Goal: Use online tool/utility: Utilize a website feature to perform a specific function

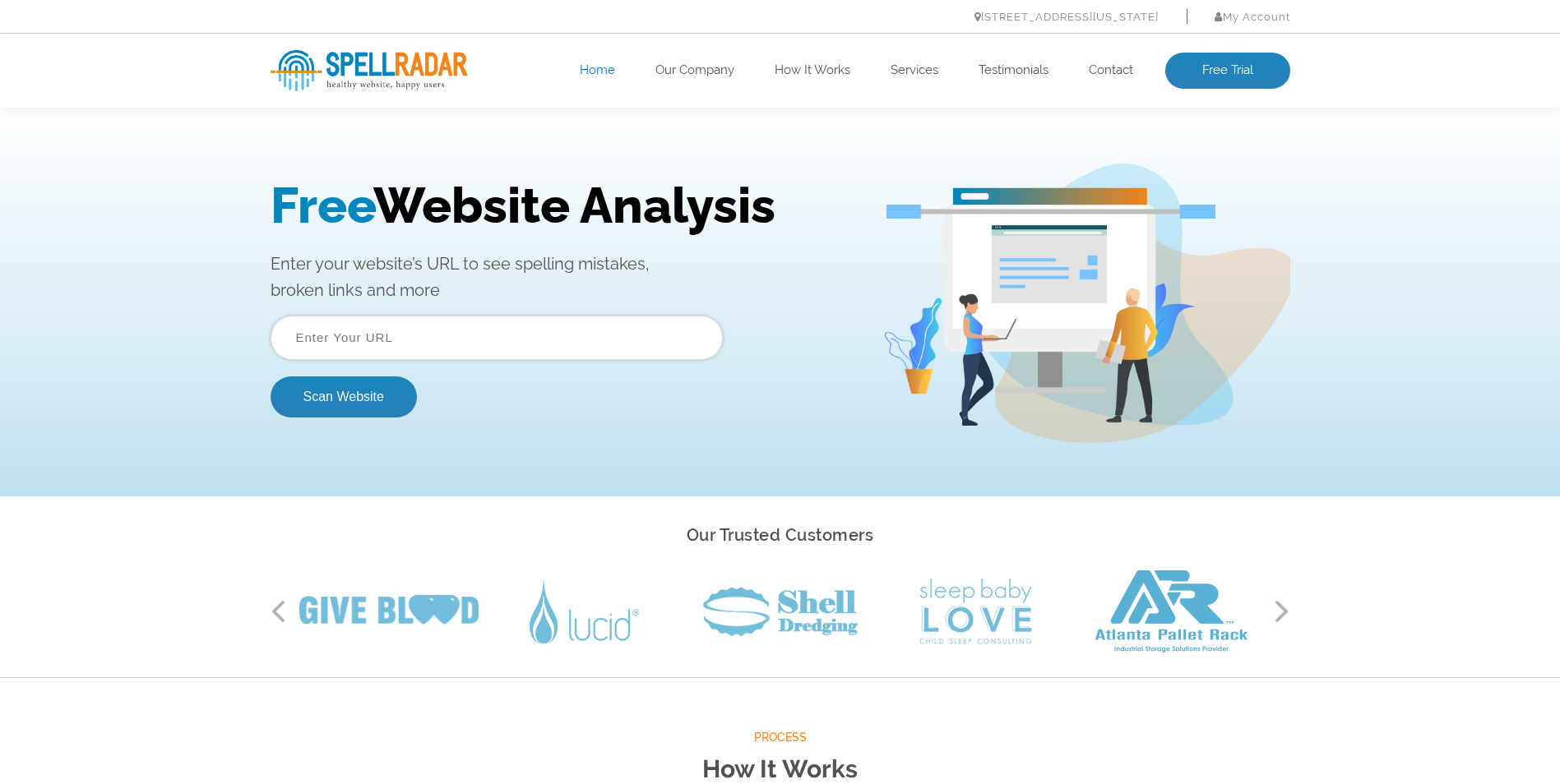
click at [558, 328] on input "text" at bounding box center [496, 337] width 452 height 44
paste input "[URL][DOMAIN_NAME]"
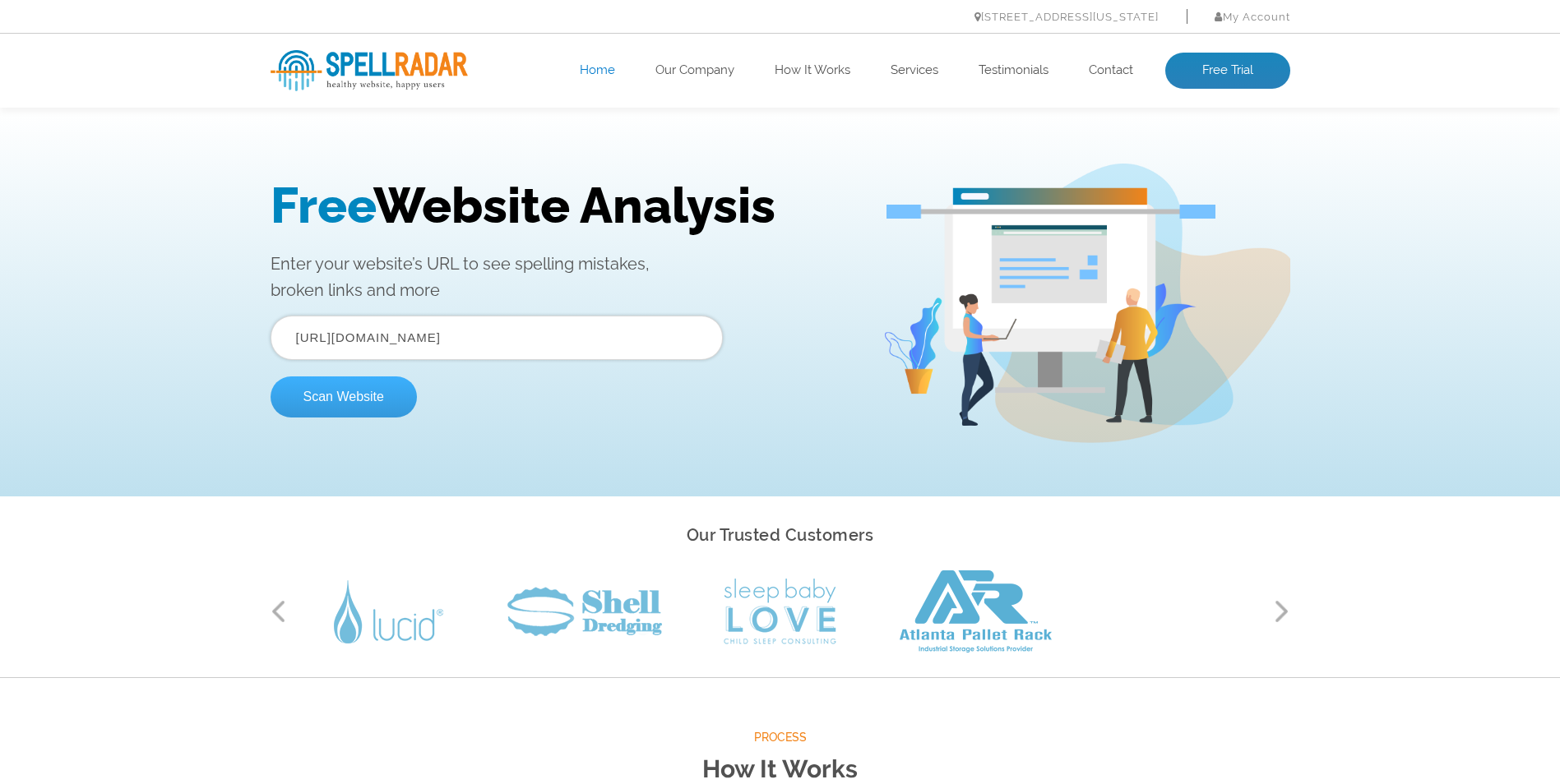
type input "[URL][DOMAIN_NAME]"
click at [326, 410] on button "Scan Website" at bounding box center [343, 398] width 146 height 41
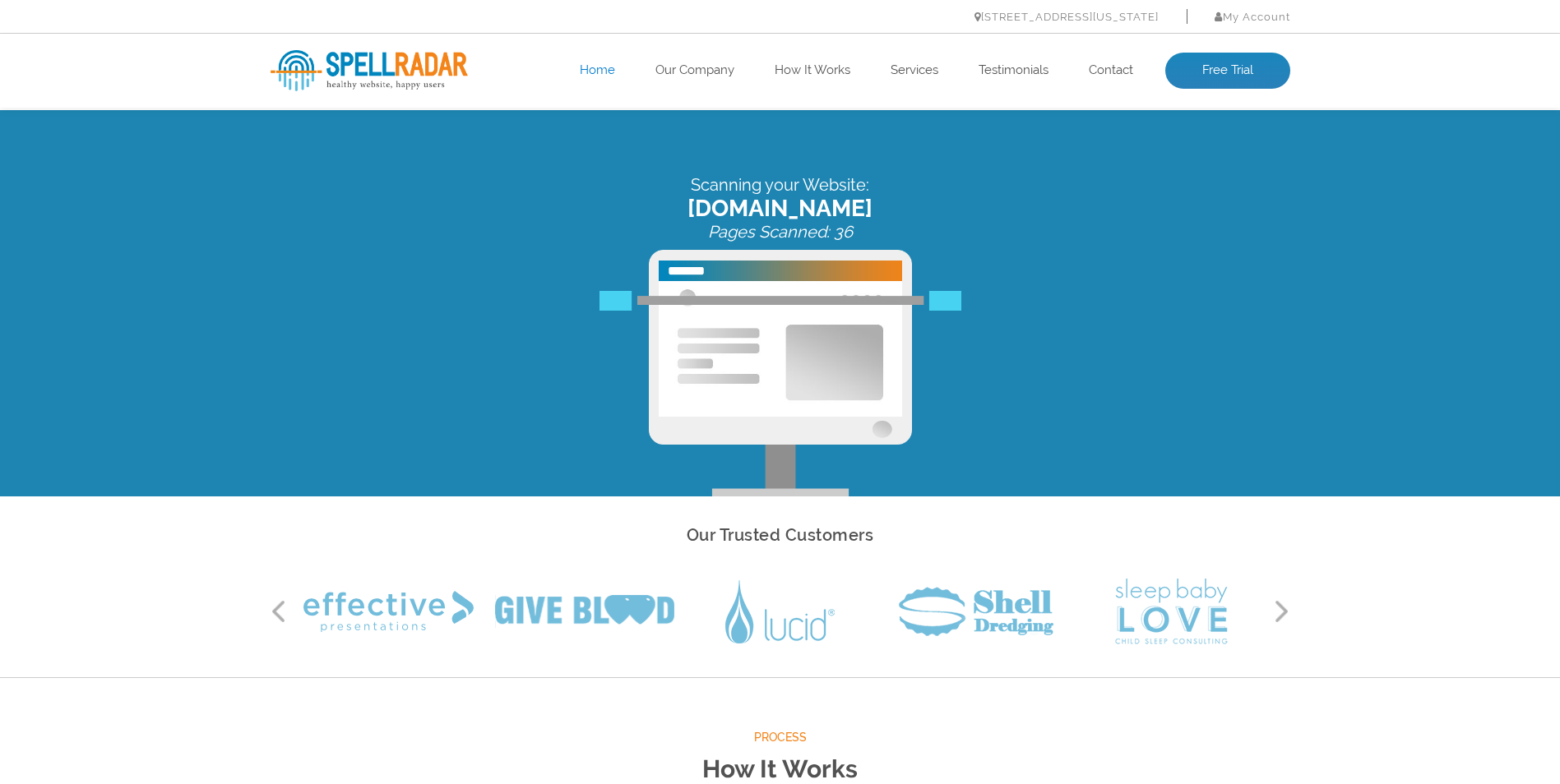
click at [1275, 611] on button "Next" at bounding box center [1282, 611] width 16 height 25
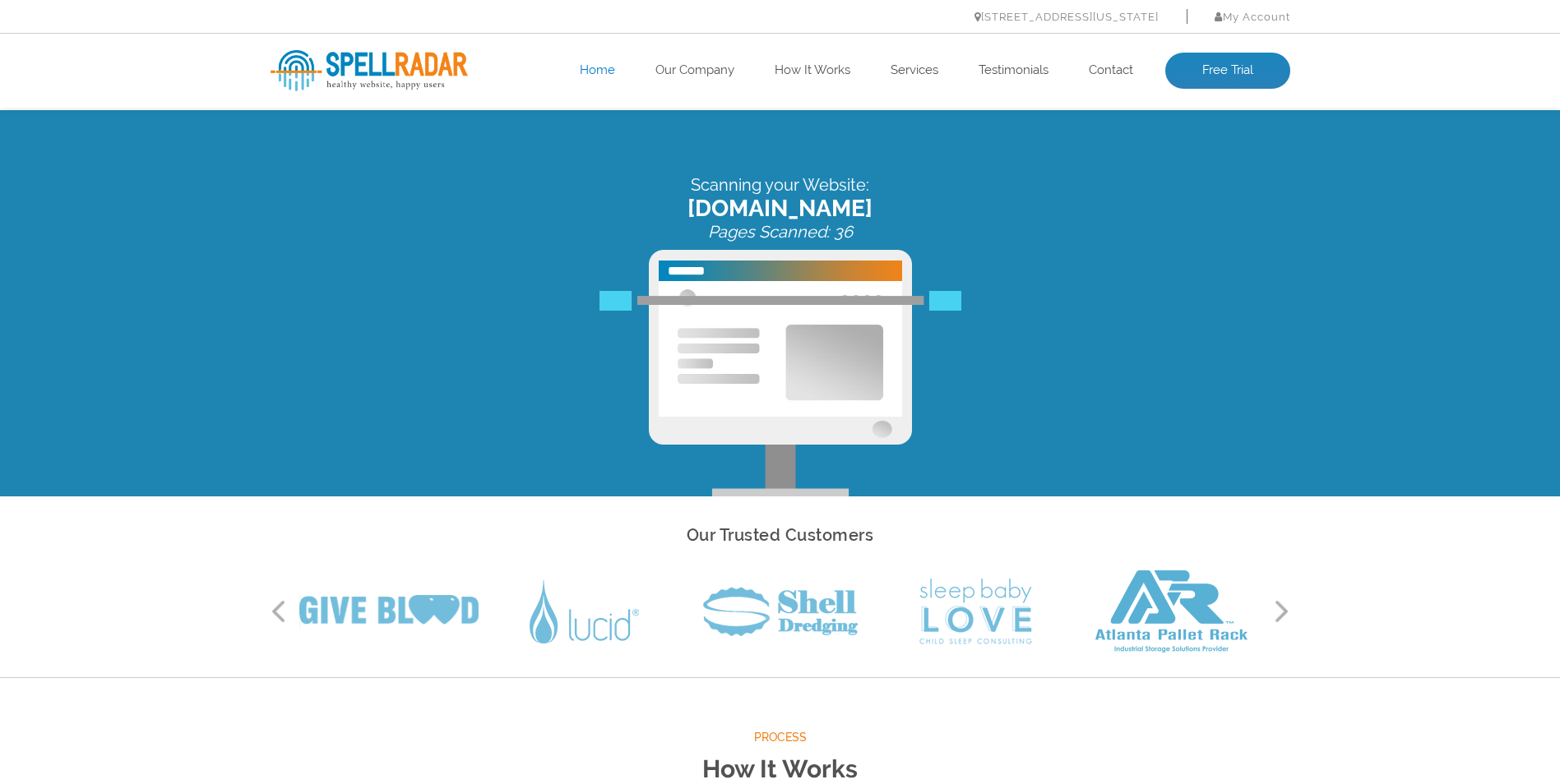
click at [1275, 611] on button "Next" at bounding box center [1282, 611] width 16 height 25
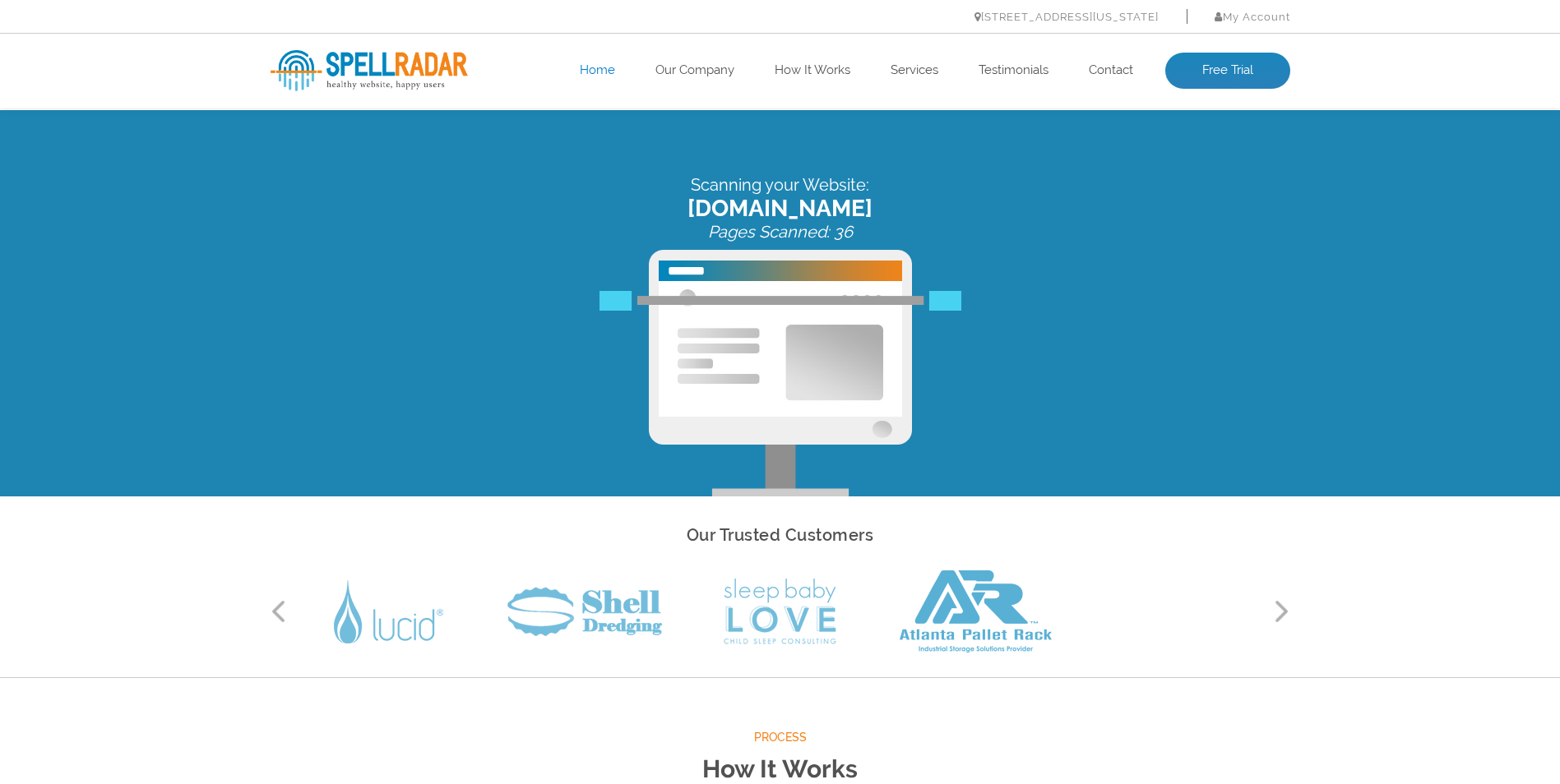
click at [1275, 611] on button "Next" at bounding box center [1282, 611] width 16 height 25
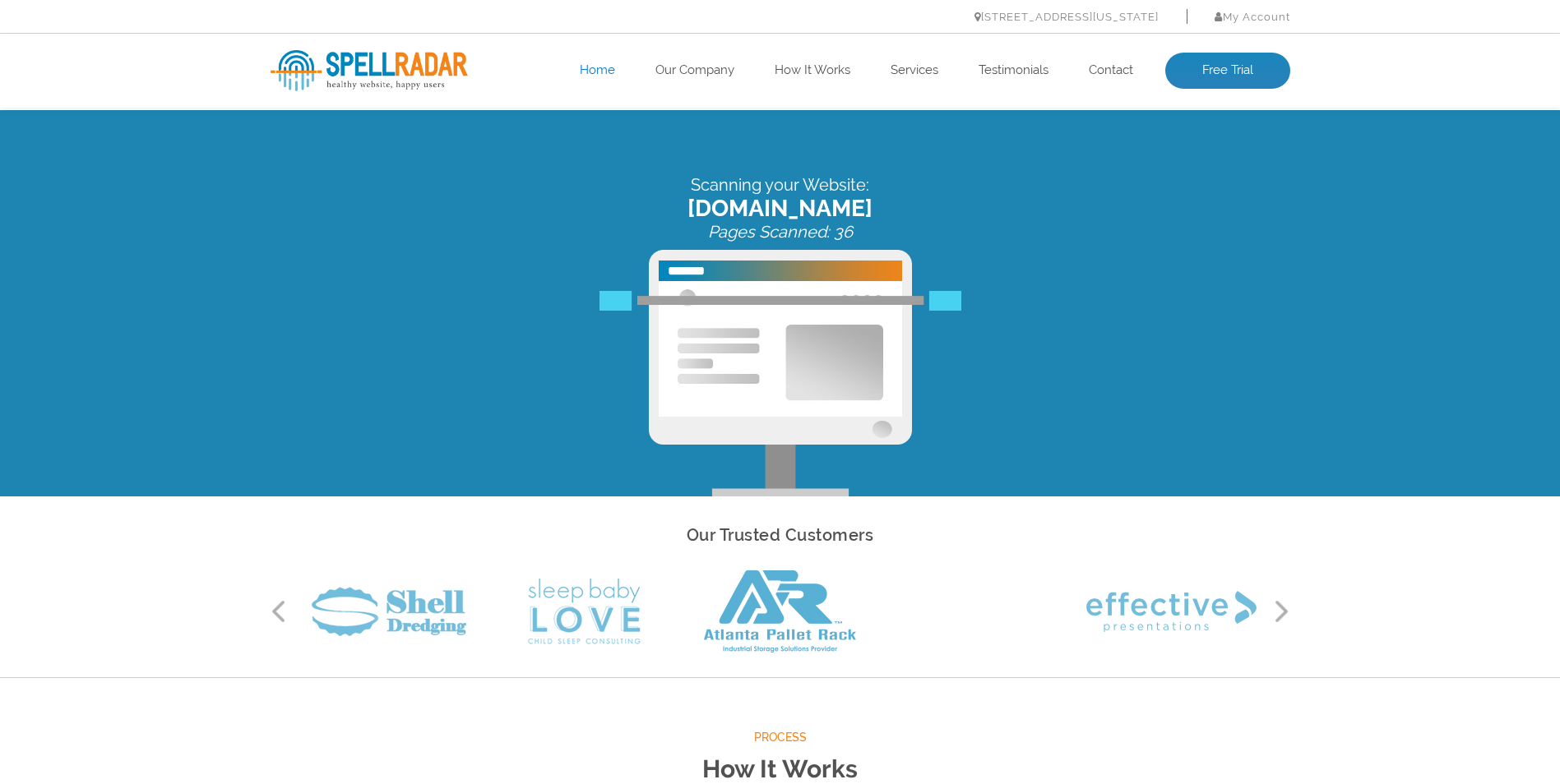
click at [1275, 611] on button "Next" at bounding box center [1282, 611] width 16 height 25
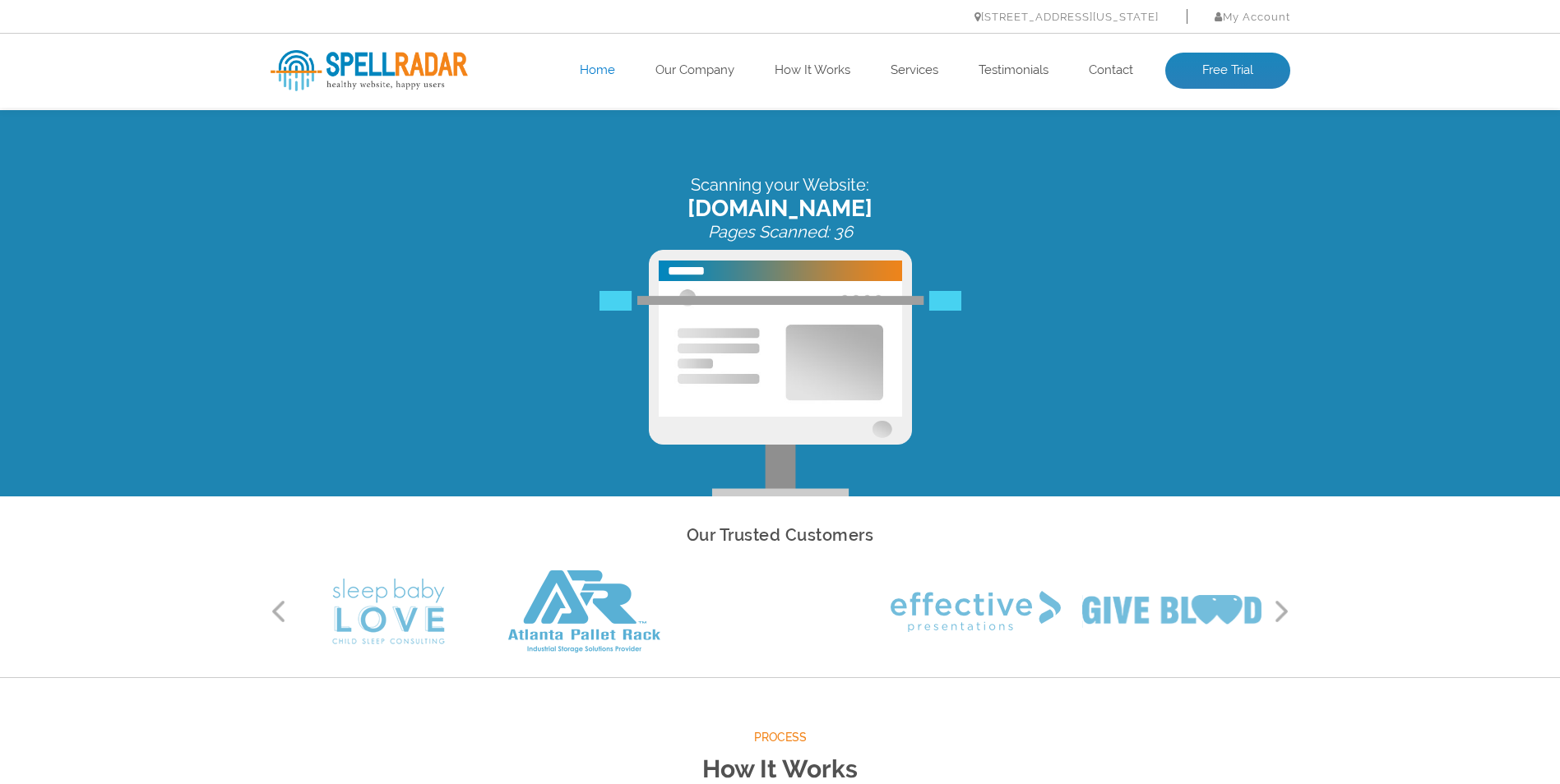
click at [1275, 611] on button "Next" at bounding box center [1282, 611] width 16 height 25
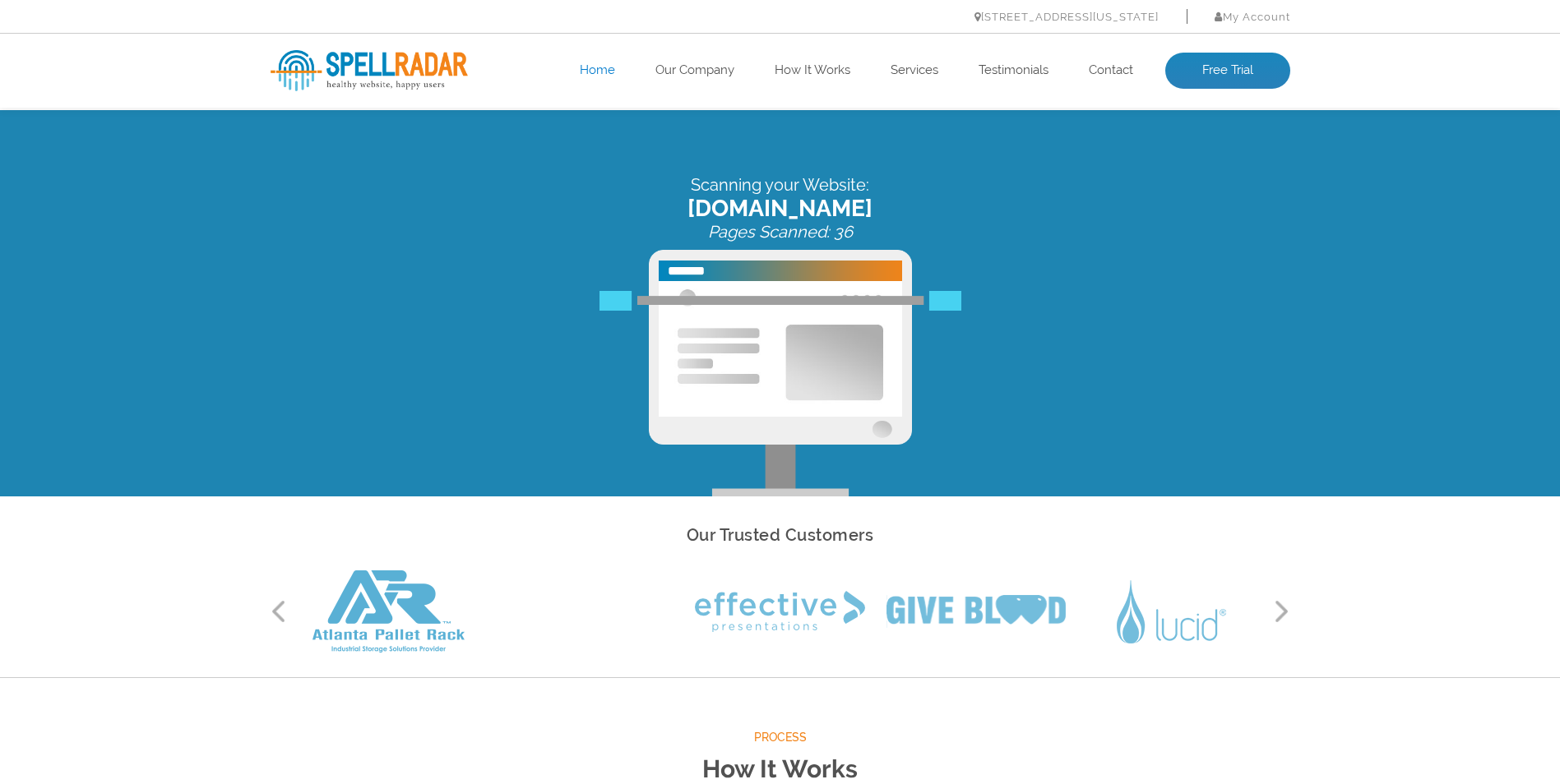
click at [1275, 611] on button "Next" at bounding box center [1282, 611] width 16 height 25
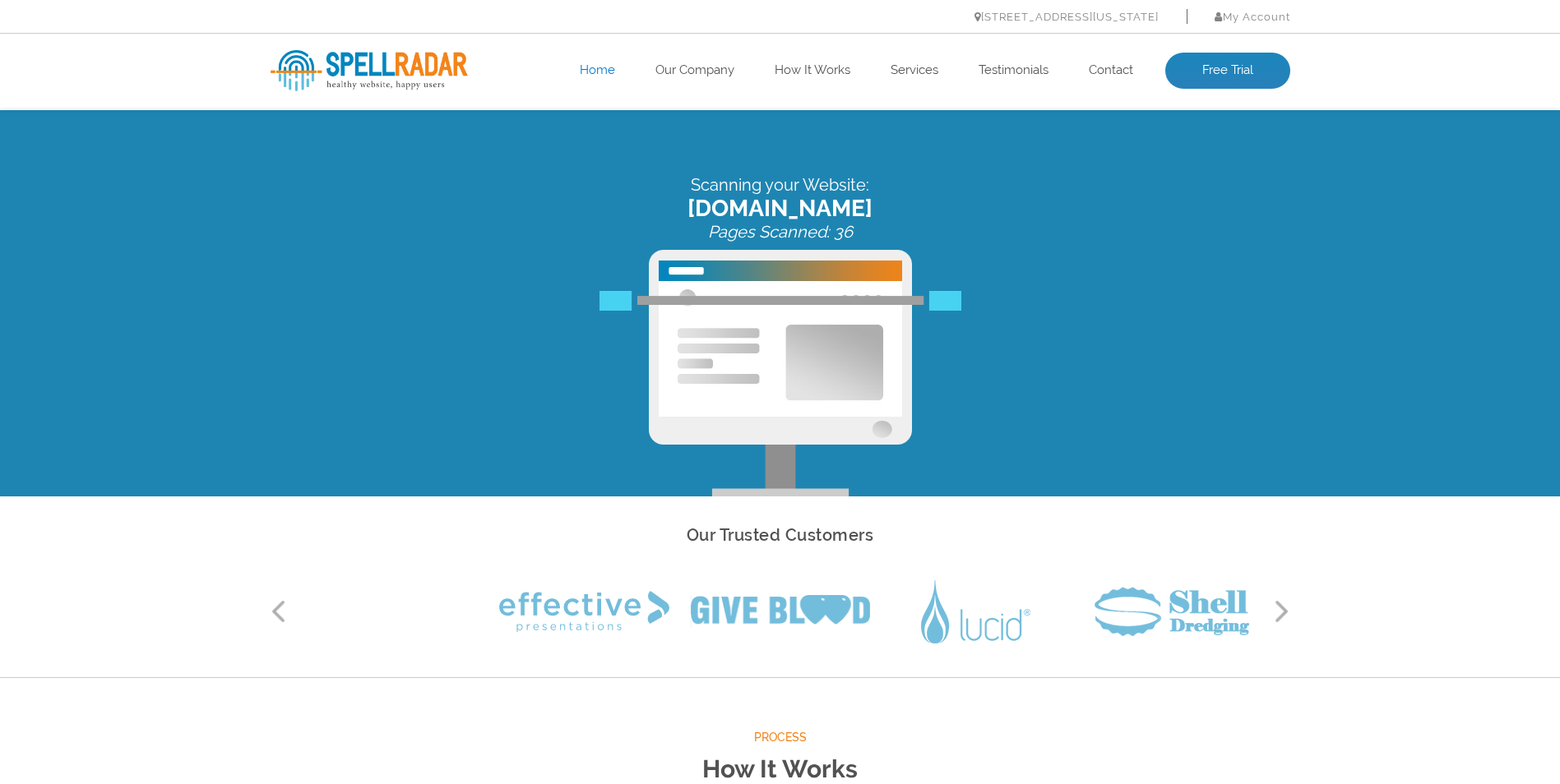
click at [1275, 611] on button "Next" at bounding box center [1282, 611] width 16 height 25
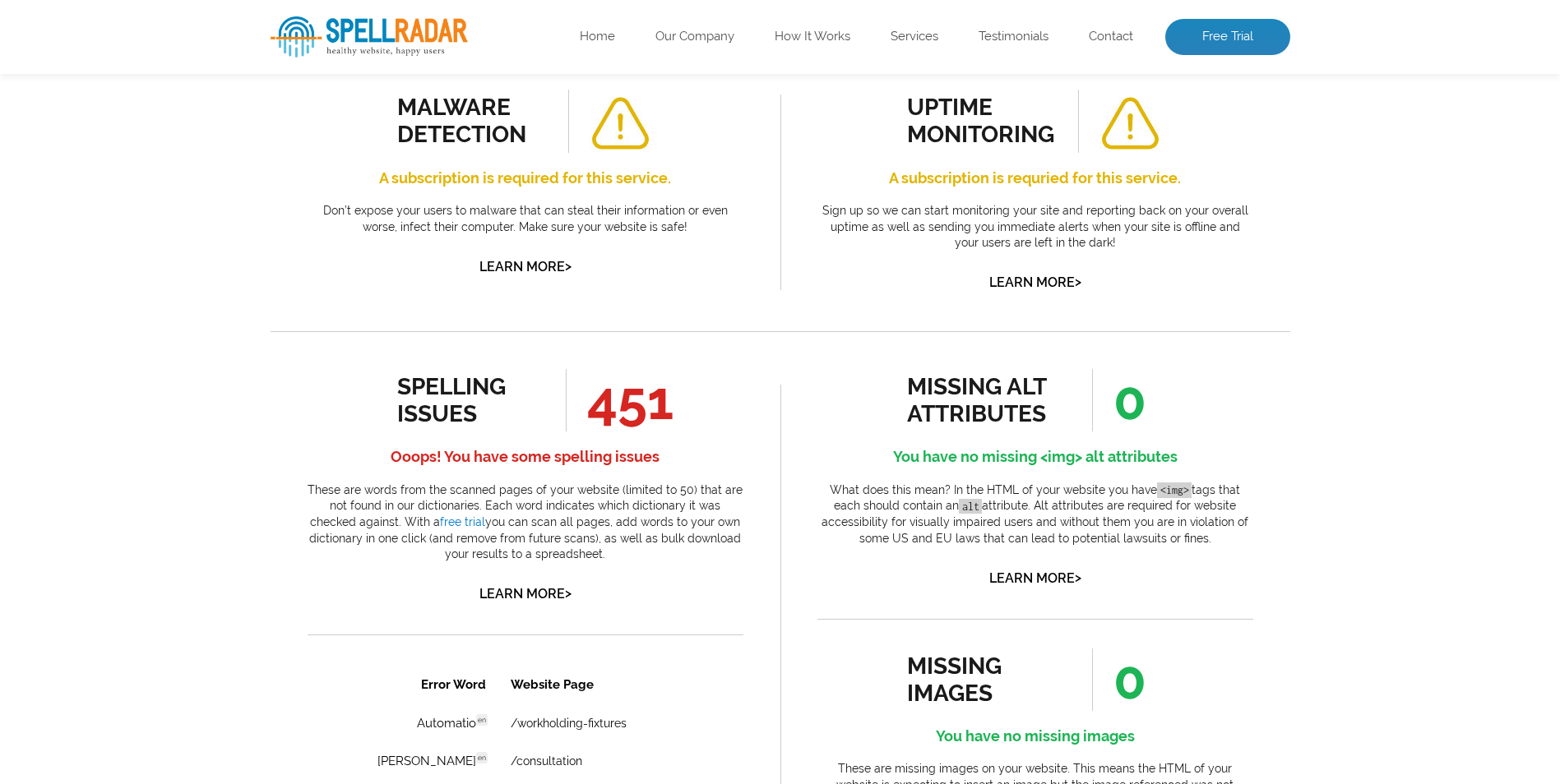
scroll to position [685, 0]
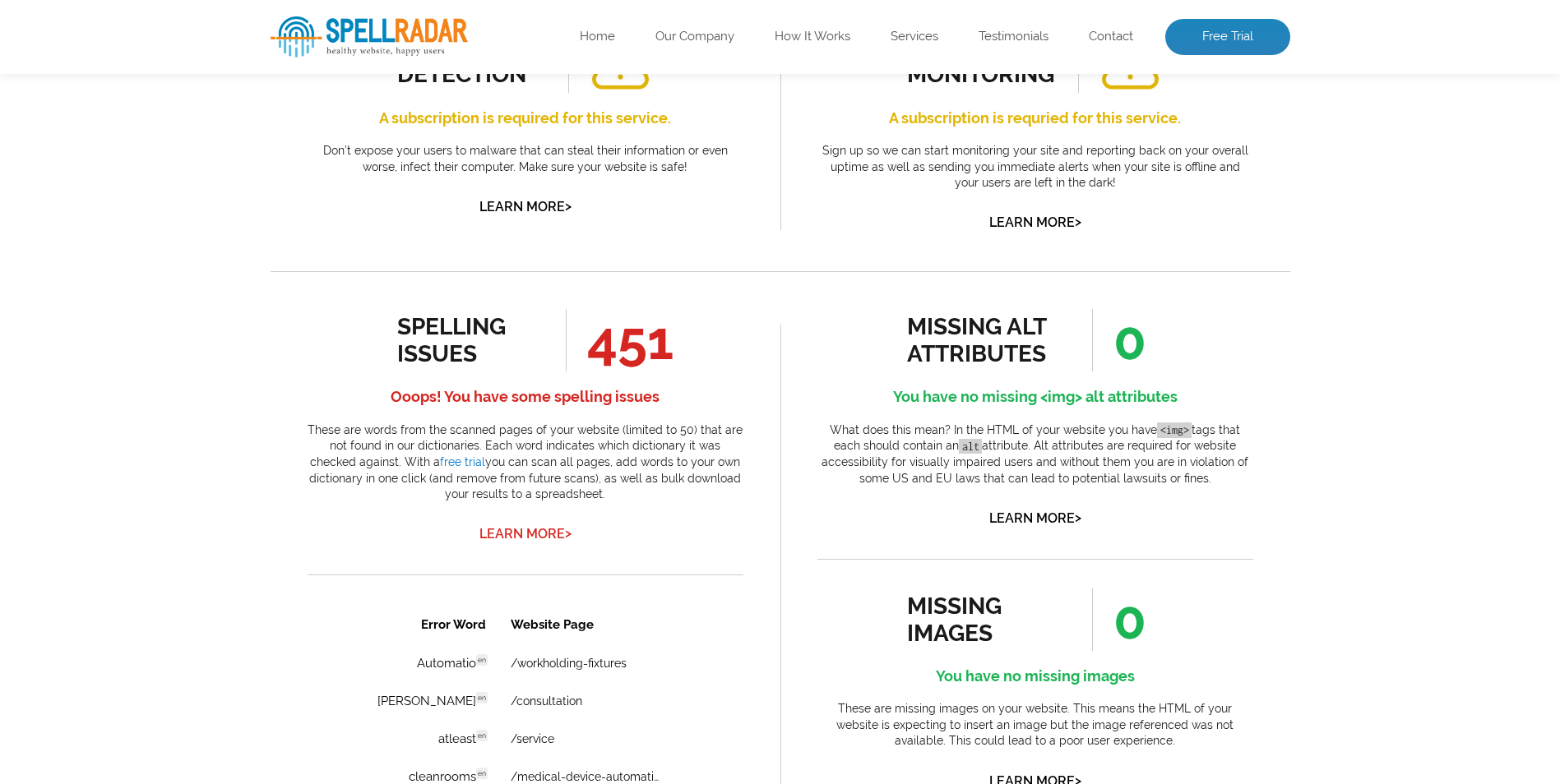
click at [525, 531] on link "Learn More >" at bounding box center [526, 534] width 93 height 16
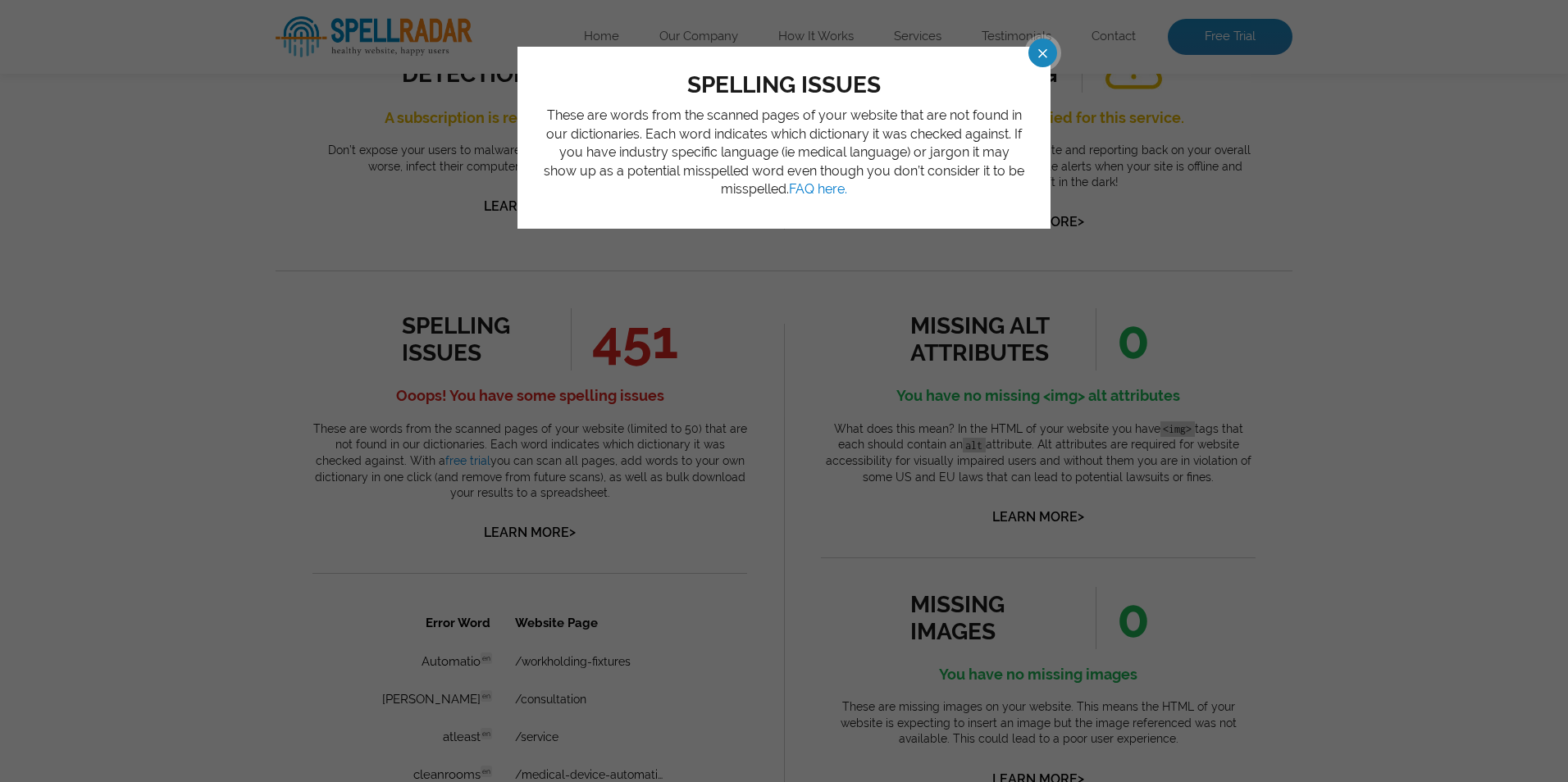
click at [1033, 46] on span at bounding box center [1028, 53] width 28 height 28
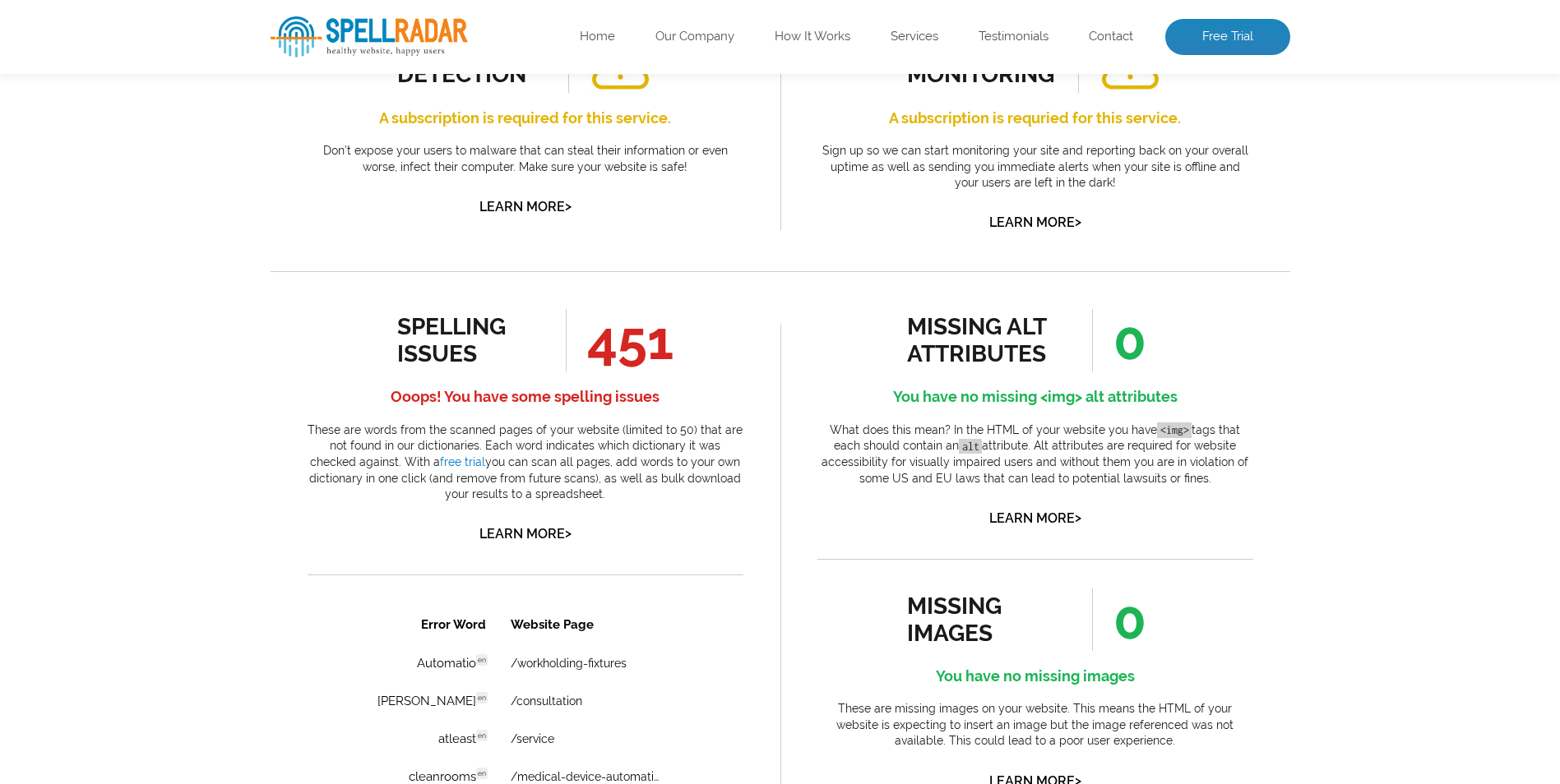
click at [628, 369] on span "451" at bounding box center [619, 341] width 108 height 62
click at [464, 357] on div "spelling issues" at bounding box center [471, 340] width 149 height 54
click at [419, 329] on div "spelling issues" at bounding box center [471, 340] width 149 height 54
click at [464, 388] on h4 "Ooops! You have some spelling issues" at bounding box center [526, 397] width 436 height 26
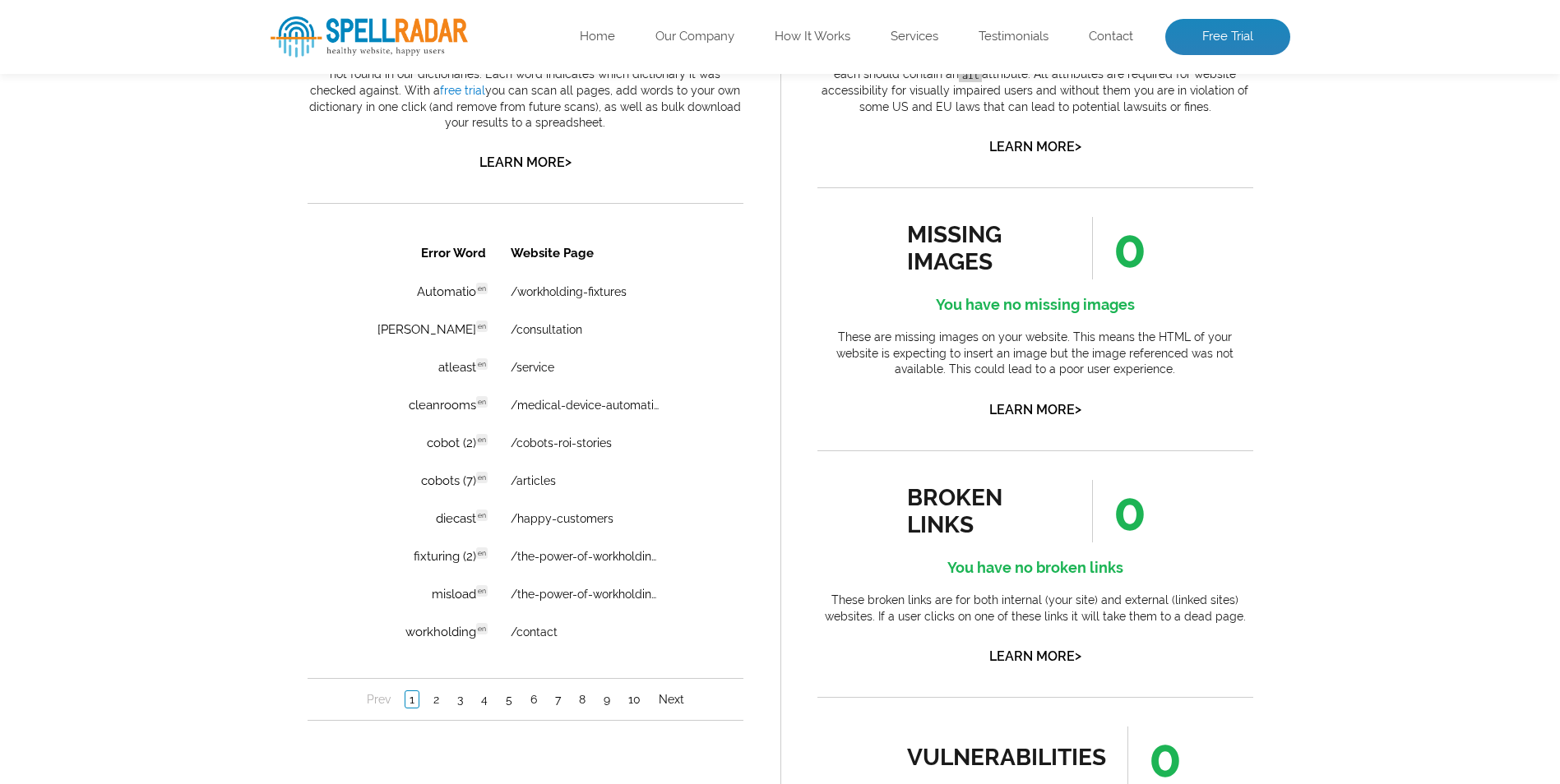
scroll to position [1096, 0]
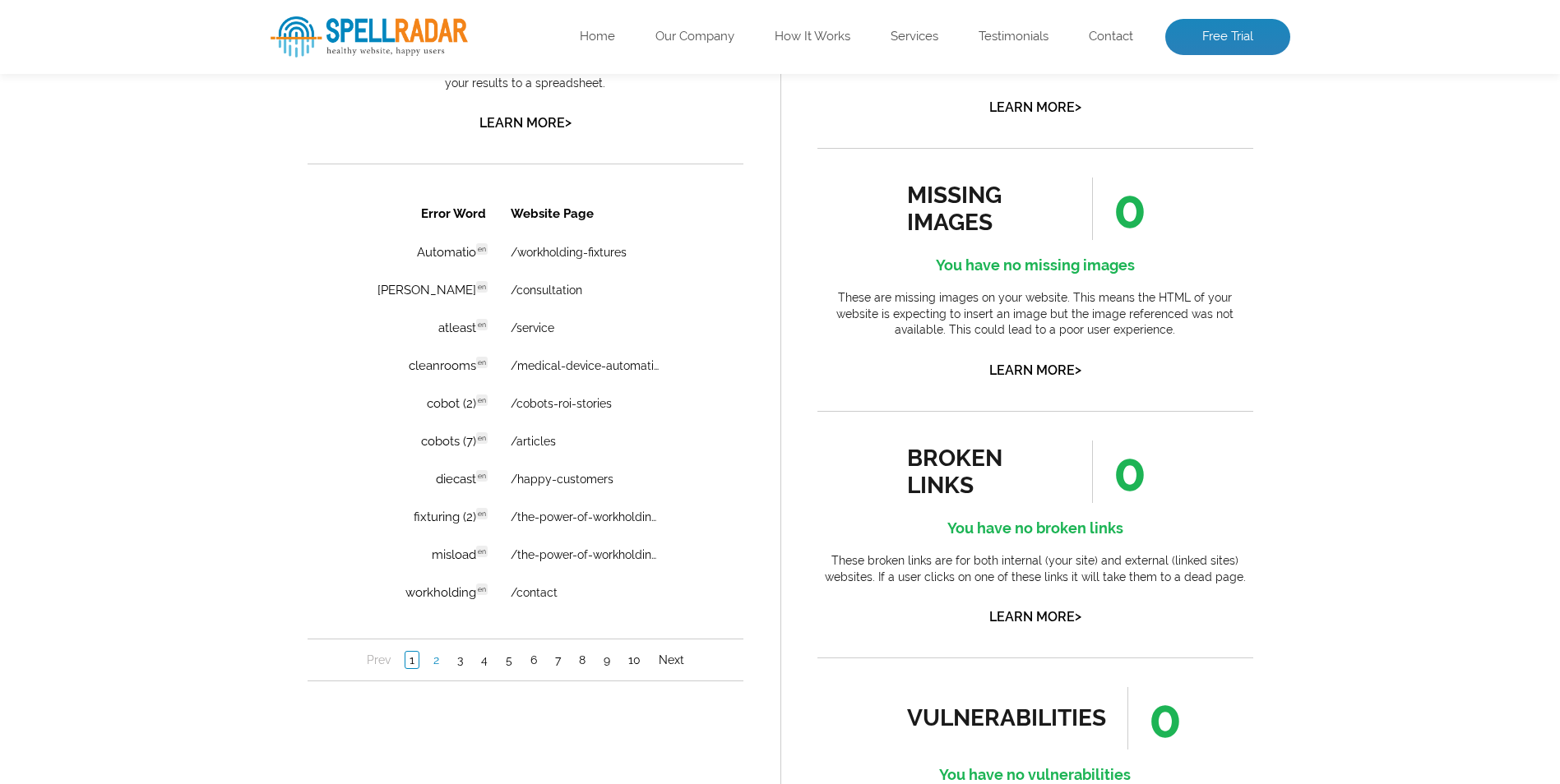
click at [432, 659] on link "2" at bounding box center [436, 660] width 14 height 16
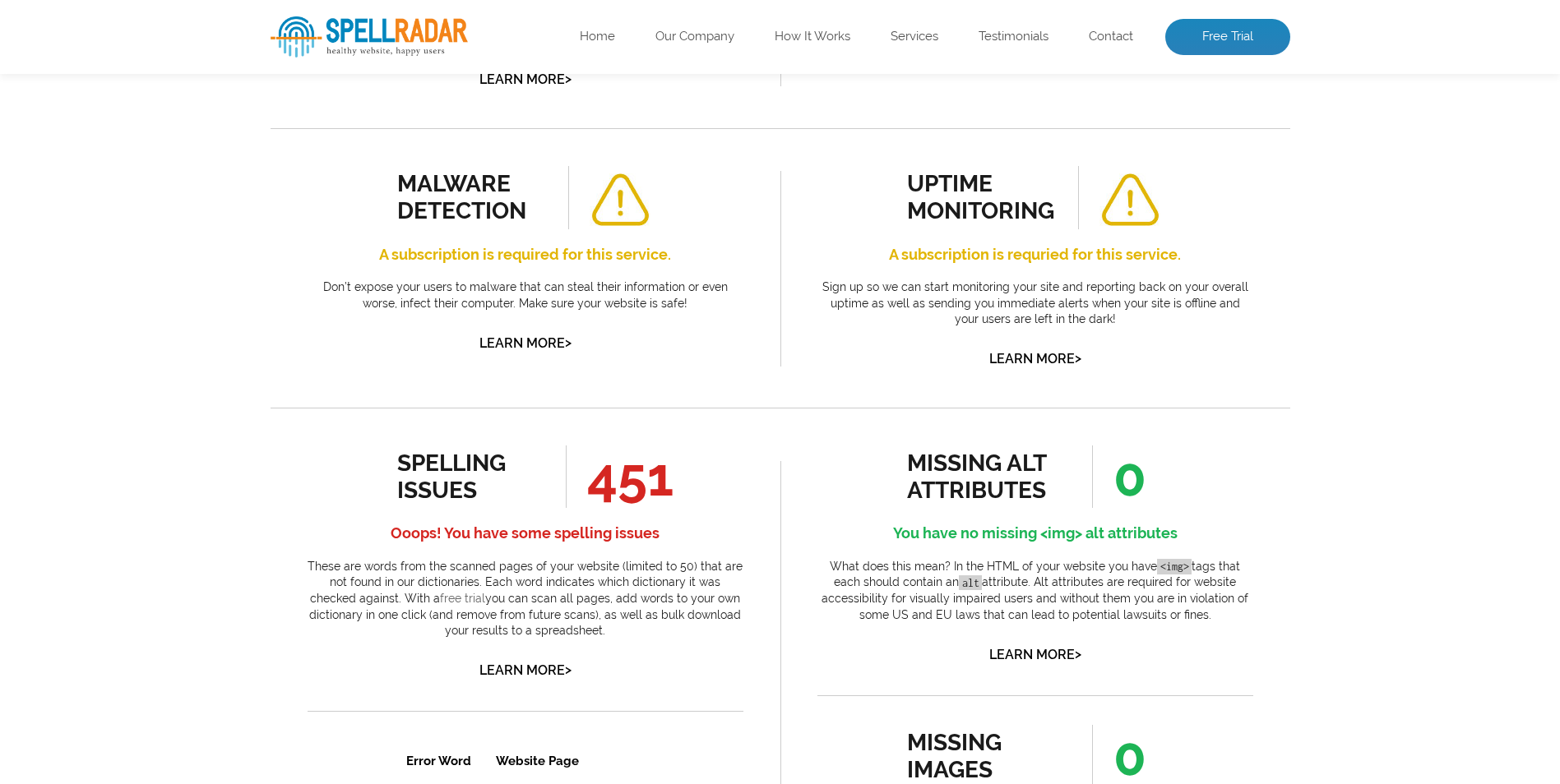
scroll to position [0, 0]
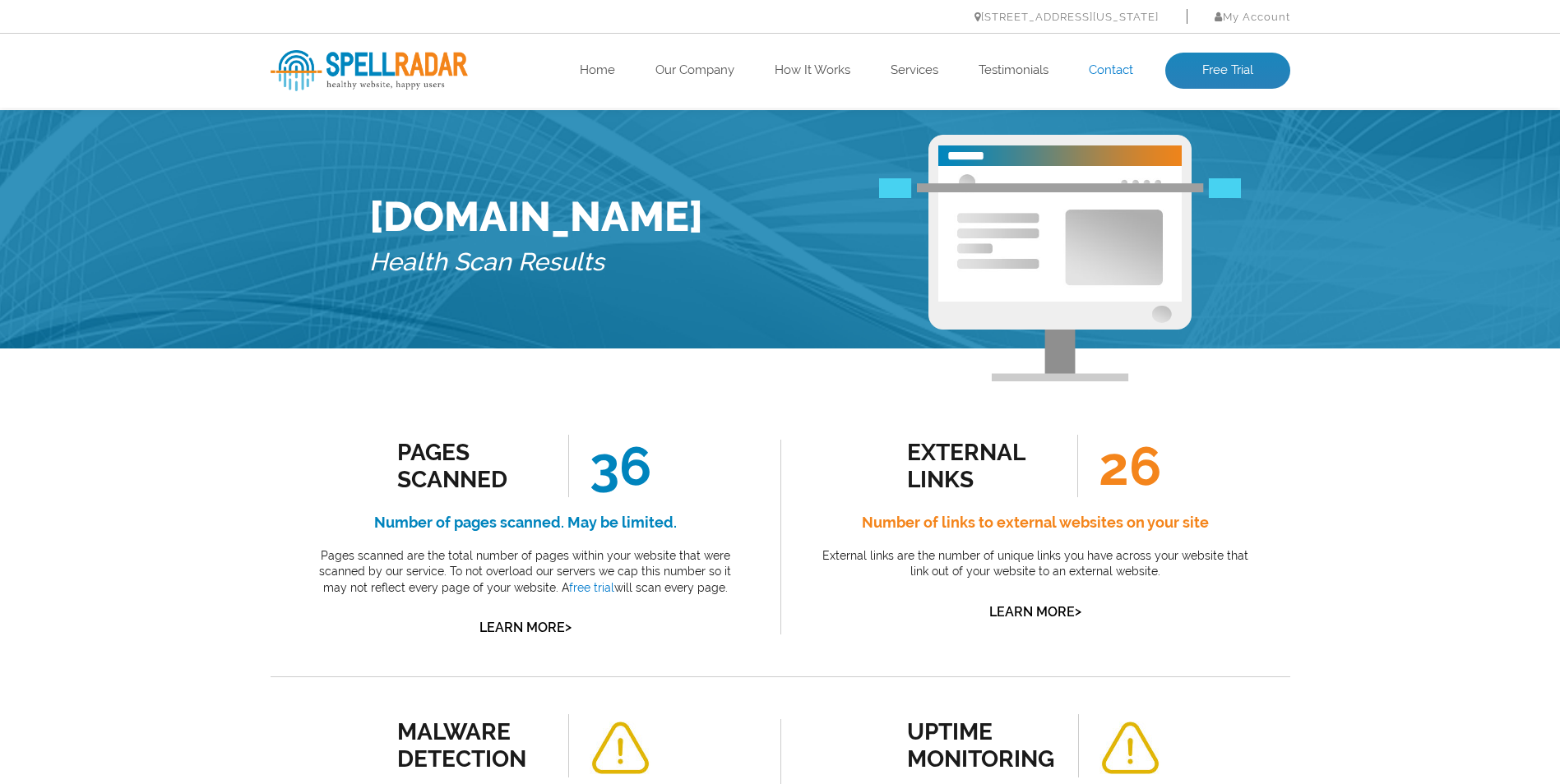
click at [1104, 64] on link "Contact" at bounding box center [1110, 70] width 44 height 16
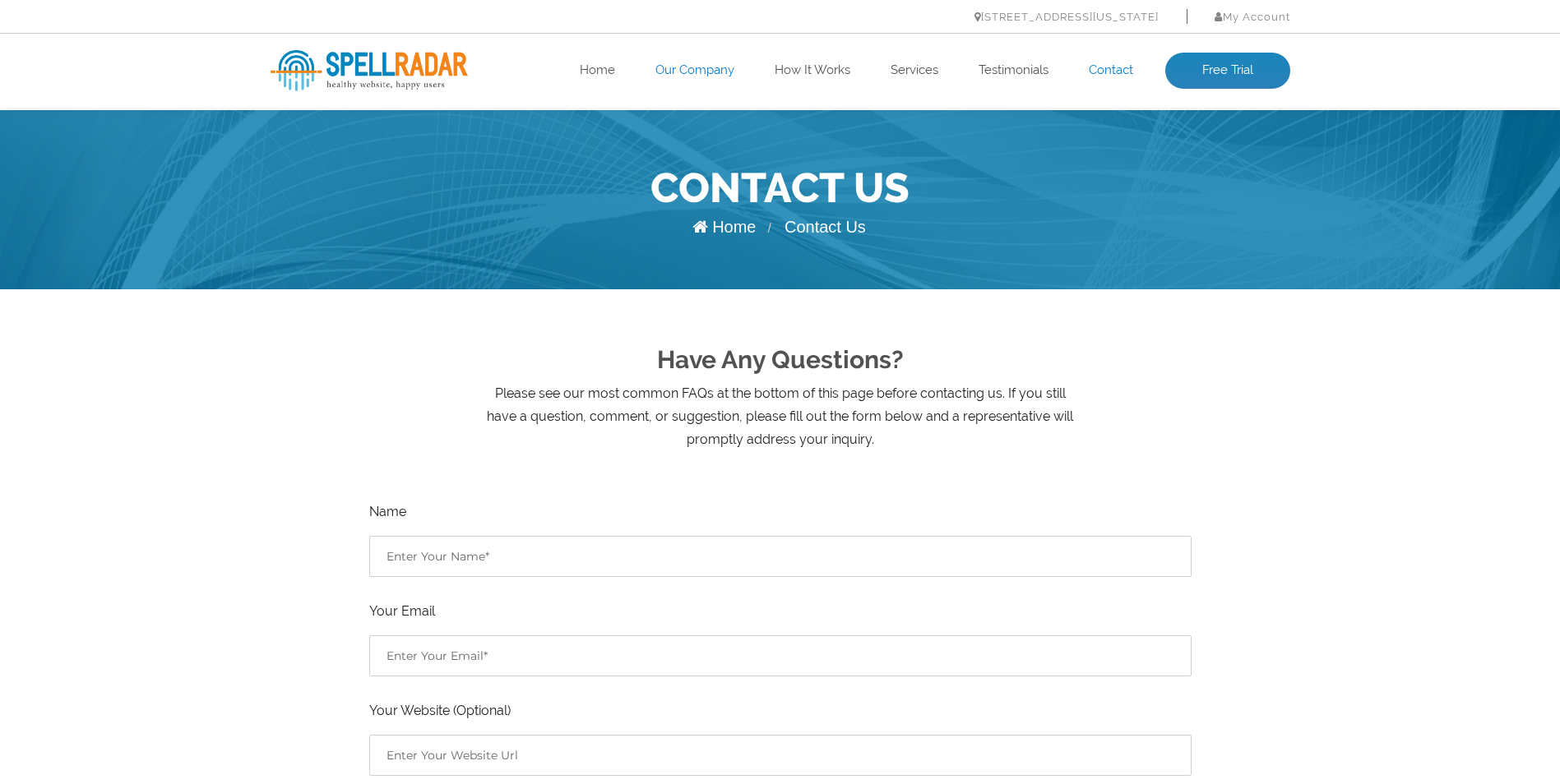
click at [693, 72] on link "Our Company" at bounding box center [694, 70] width 79 height 16
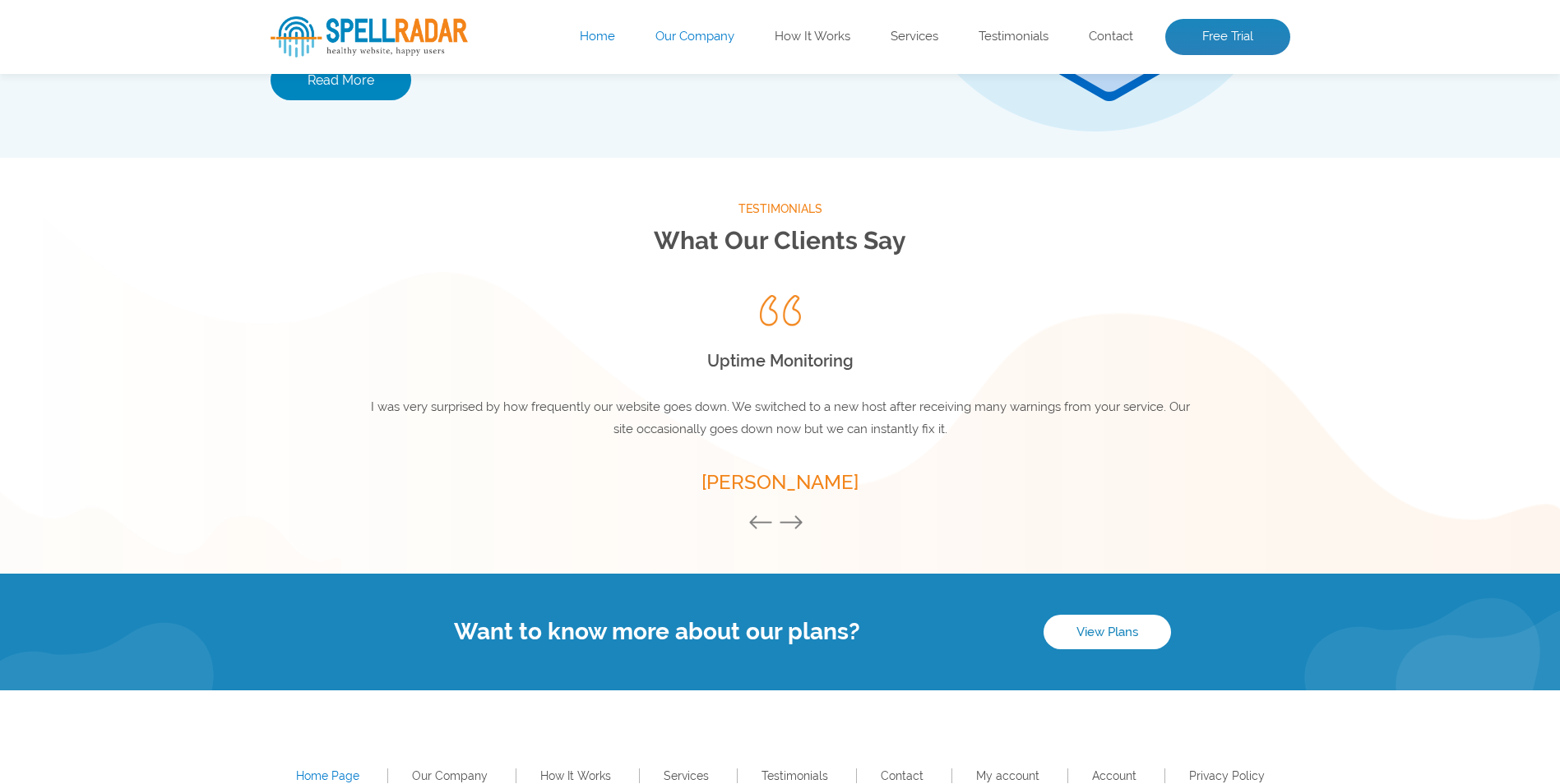
scroll to position [2179, 0]
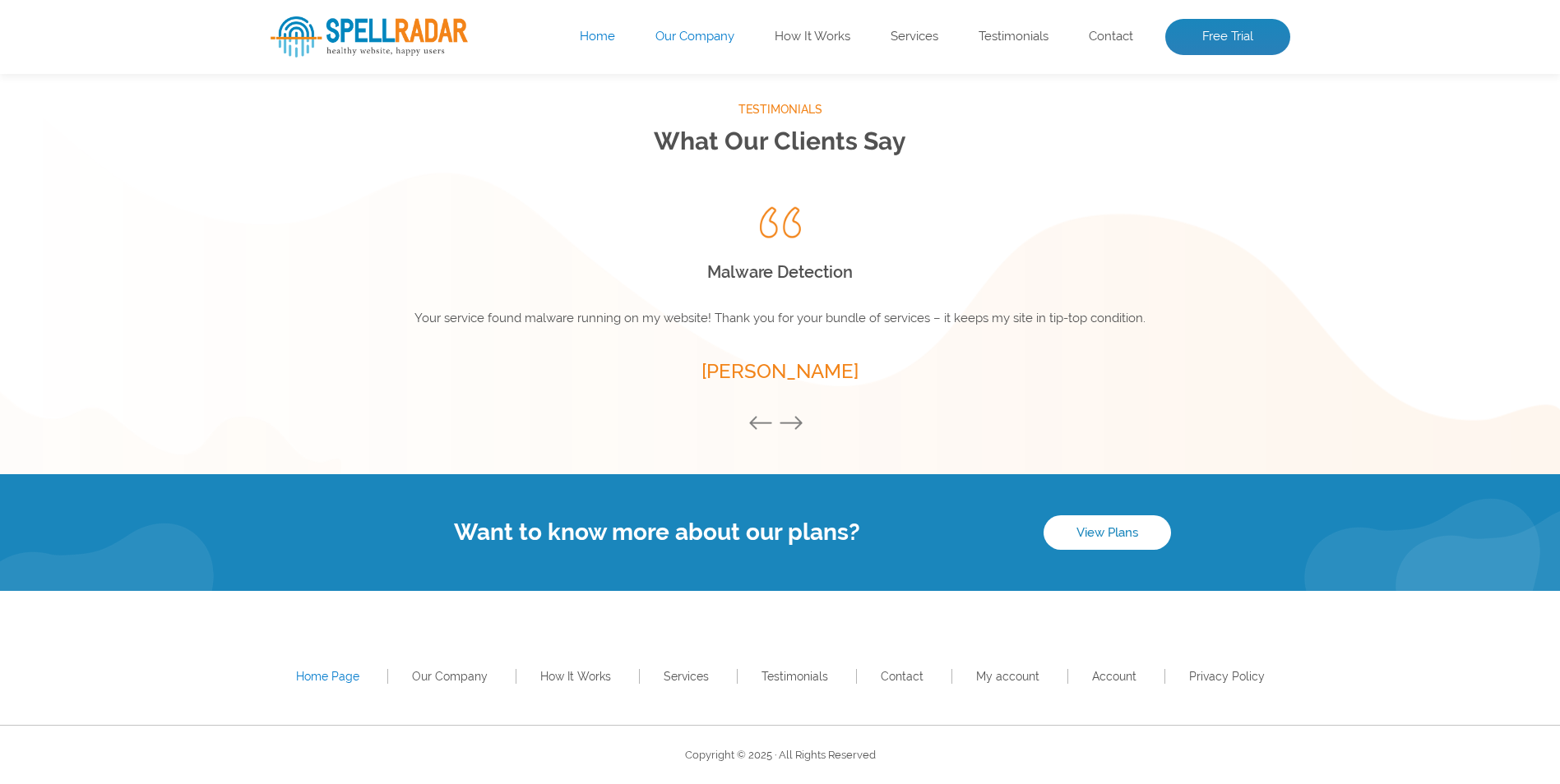
click at [782, 424] on button "Next" at bounding box center [796, 424] width 33 height 18
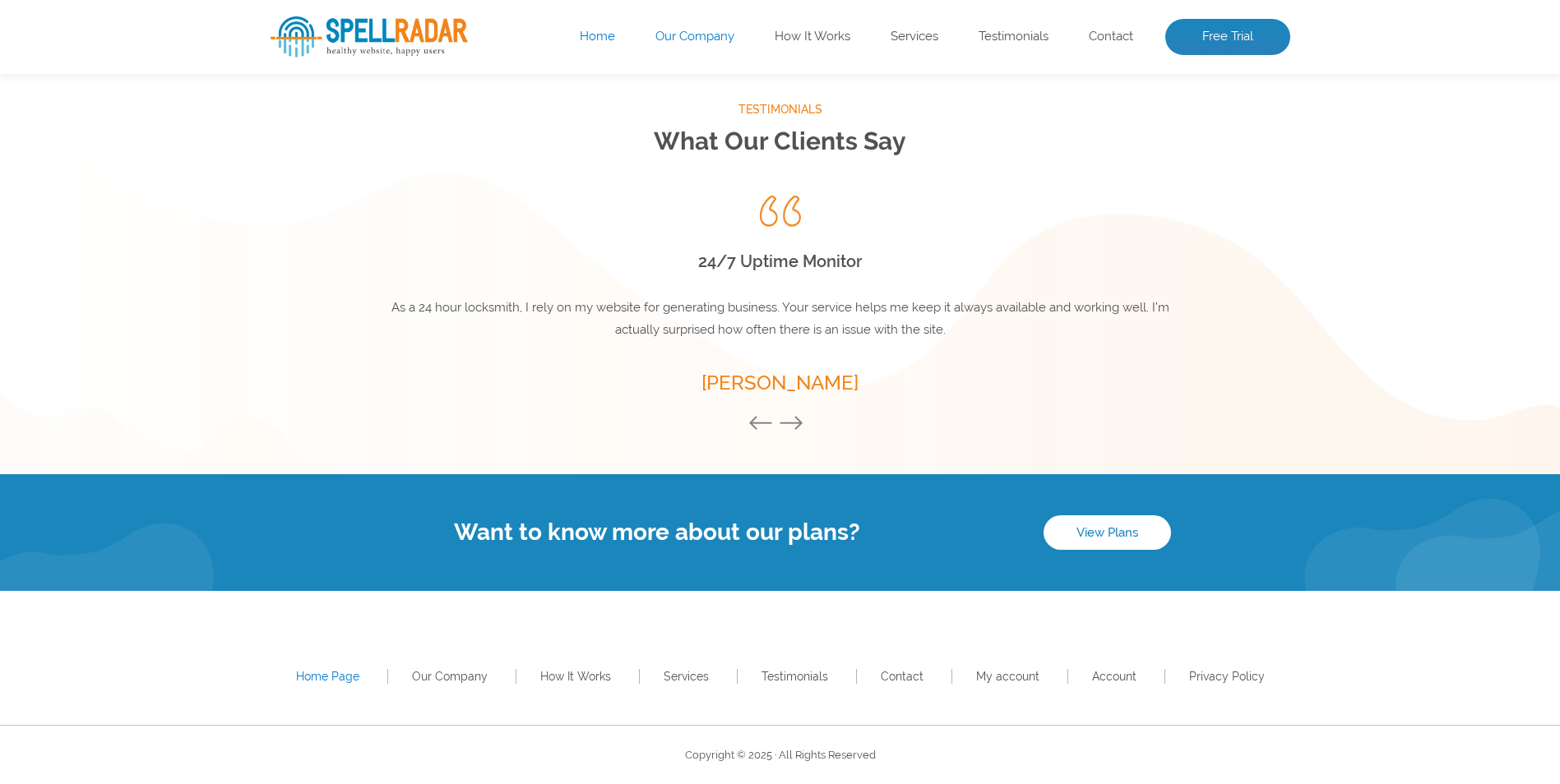
click at [782, 424] on button "Next" at bounding box center [796, 424] width 33 height 18
click at [783, 423] on button "Next" at bounding box center [796, 424] width 33 height 18
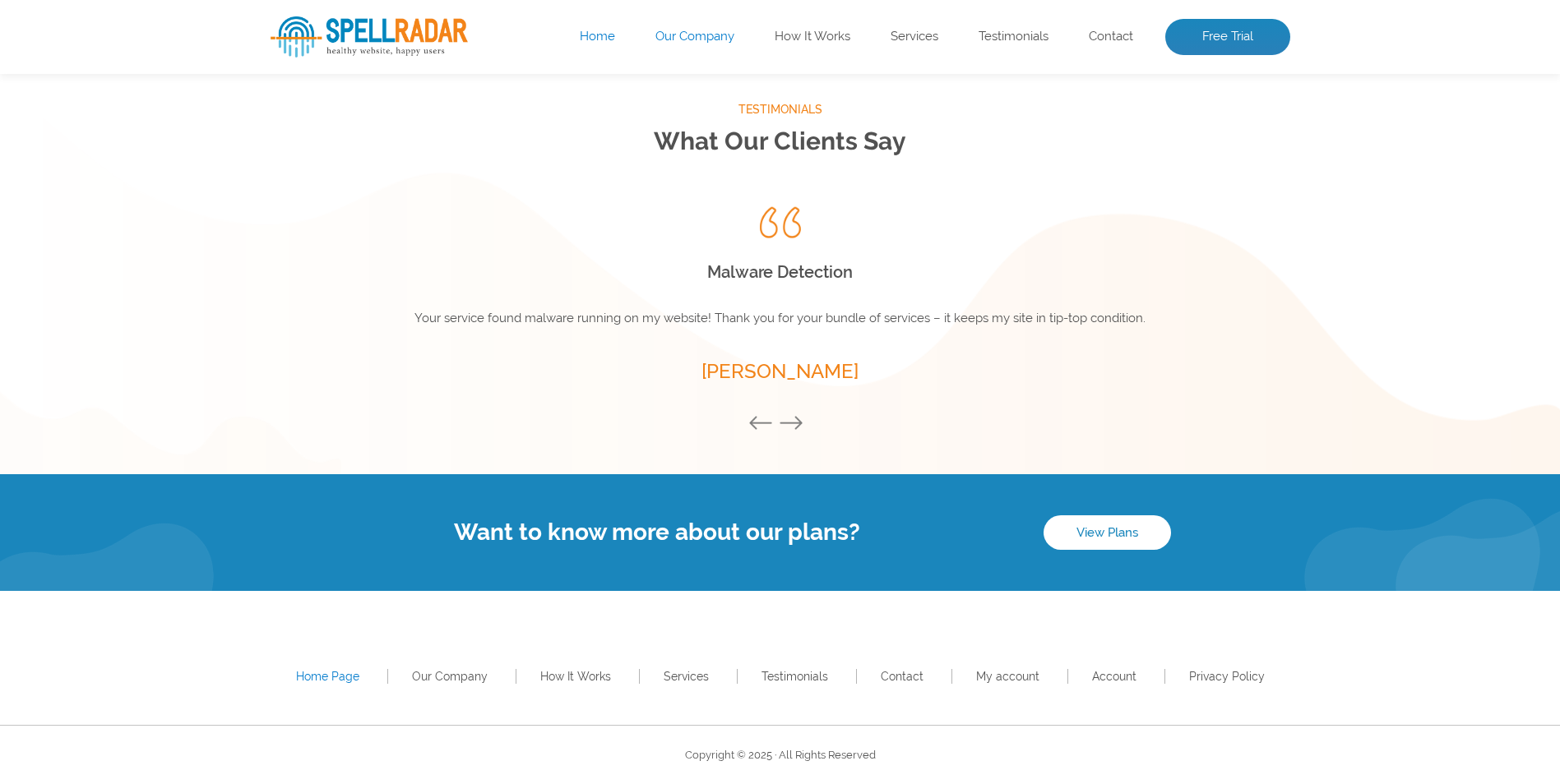
click at [783, 423] on button "Next" at bounding box center [796, 424] width 33 height 18
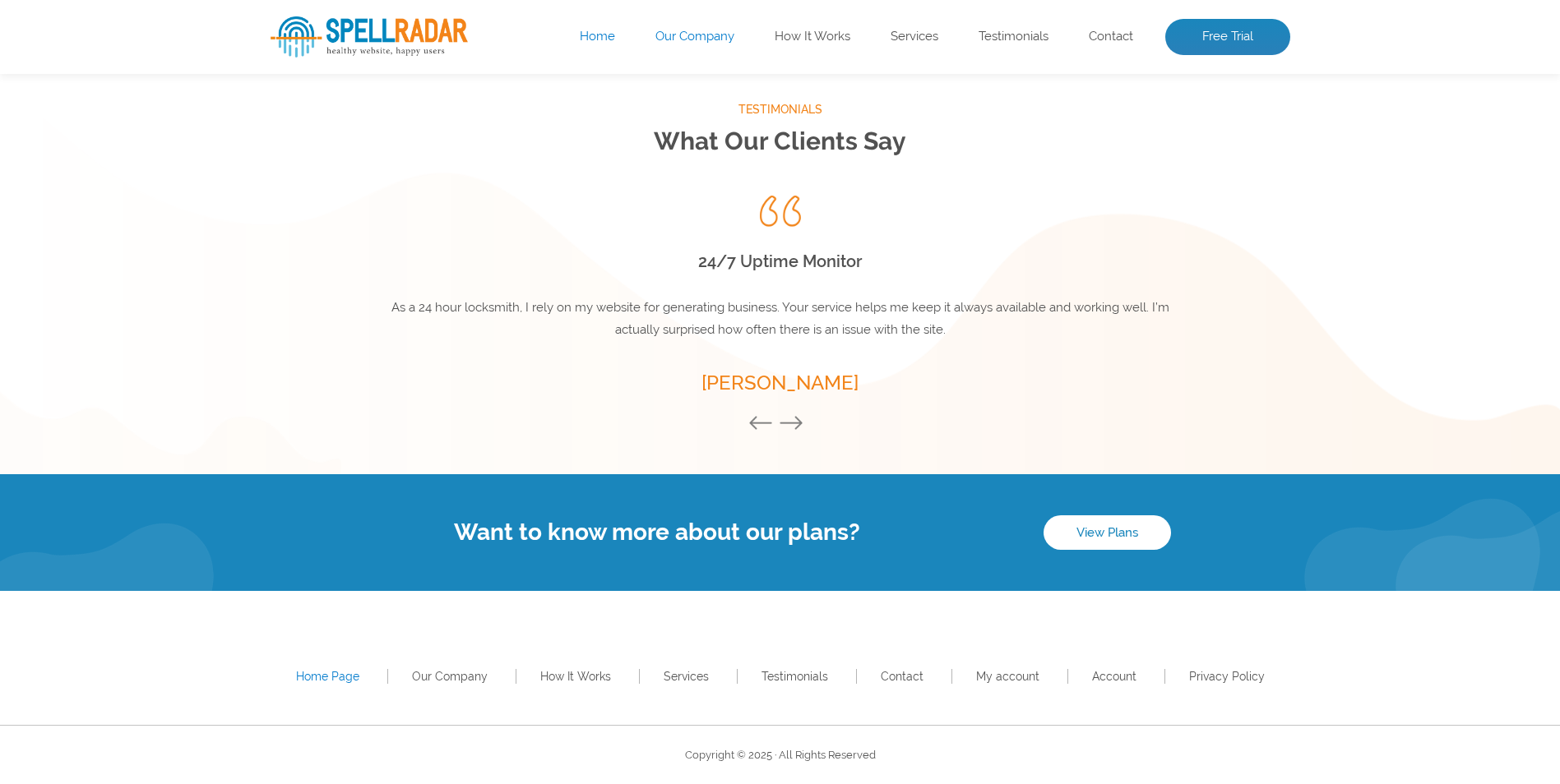
click at [784, 420] on button "Next" at bounding box center [796, 424] width 33 height 18
